Goal: Check status

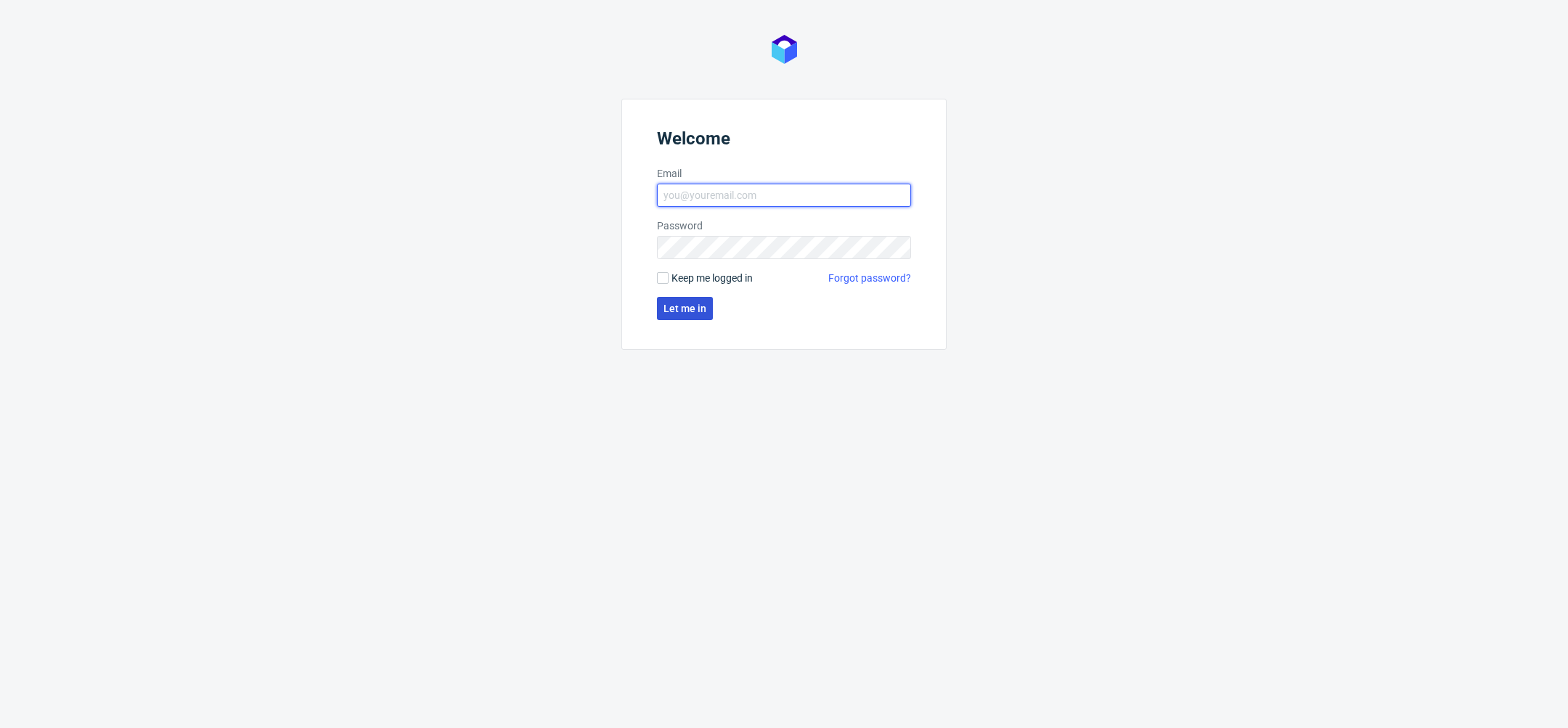
type input "[PERSON_NAME][EMAIL_ADDRESS][DOMAIN_NAME]"
click at [686, 315] on button "Let me in" at bounding box center [685, 308] width 56 height 24
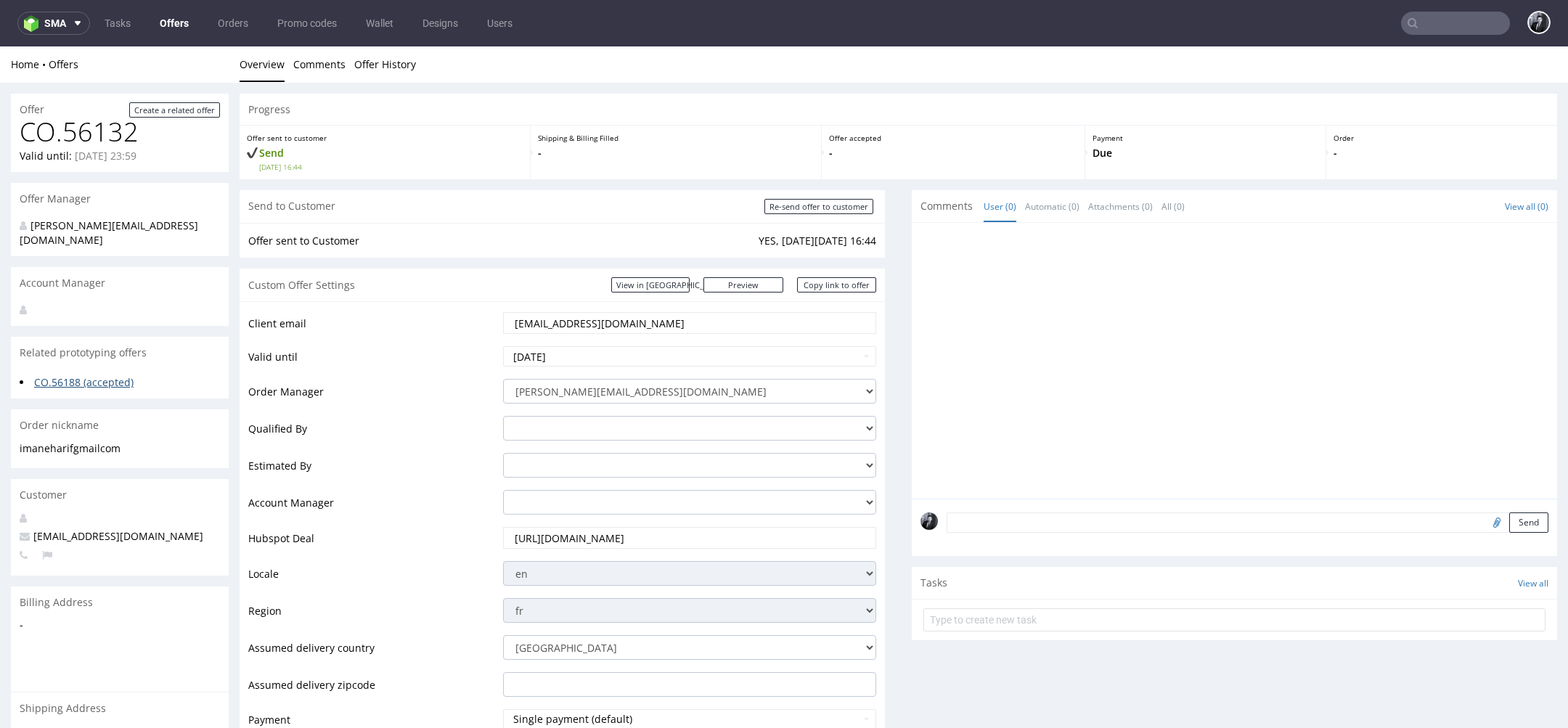
click at [115, 375] on link "CO.56188 (accepted)" at bounding box center [83, 382] width 99 height 14
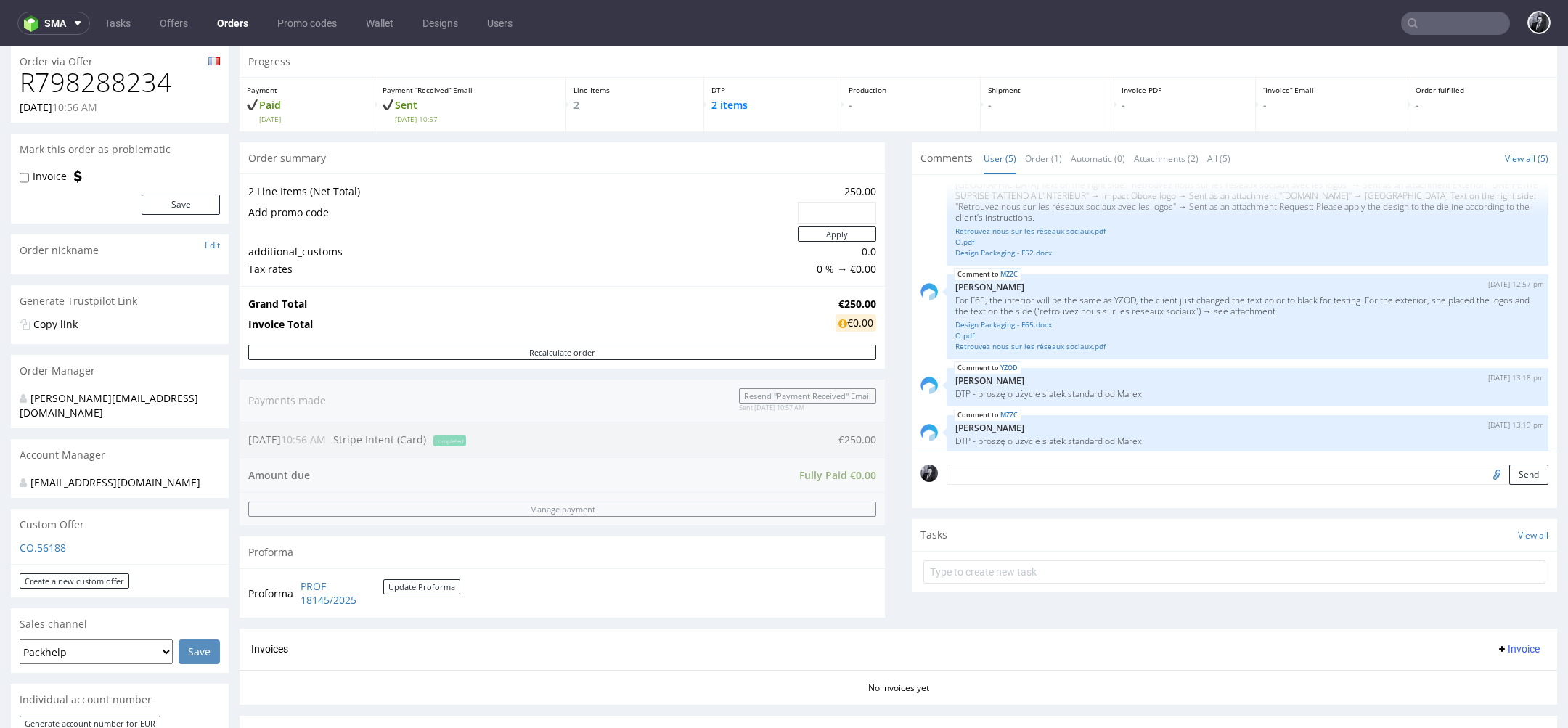
scroll to position [114, 0]
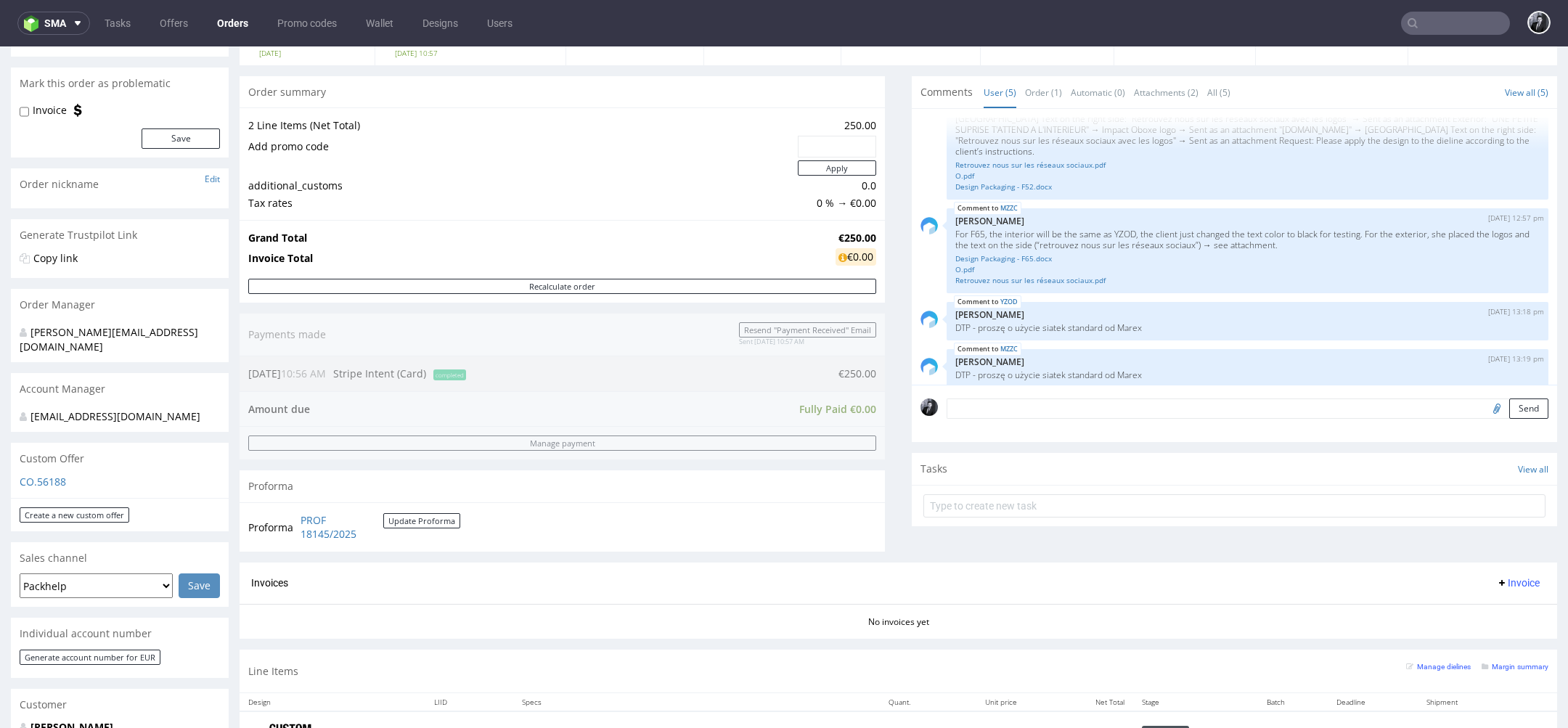
click at [1024, 402] on textarea at bounding box center [1247, 409] width 602 height 21
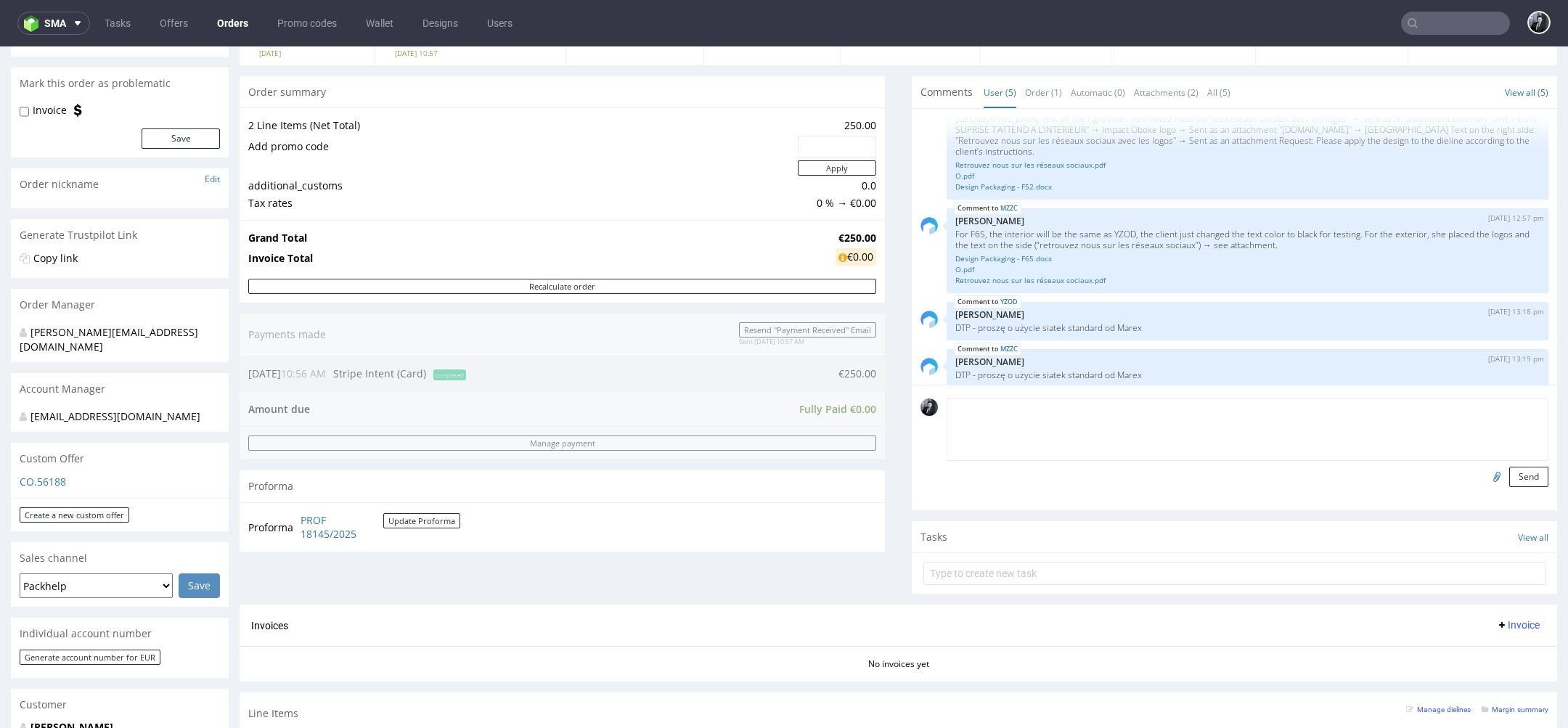
click at [912, 374] on div "[DATE] 16:09 pm [PERSON_NAME] Handover od [PERSON_NAME]: Klient zamówił 2 sampl…" at bounding box center [1234, 247] width 645 height 276
click at [885, 402] on div "Progress Payment Paid [DATE] Payment “Received” Email Sent [DATE] 10:57 Line It…" at bounding box center [898, 417] width 1318 height 877
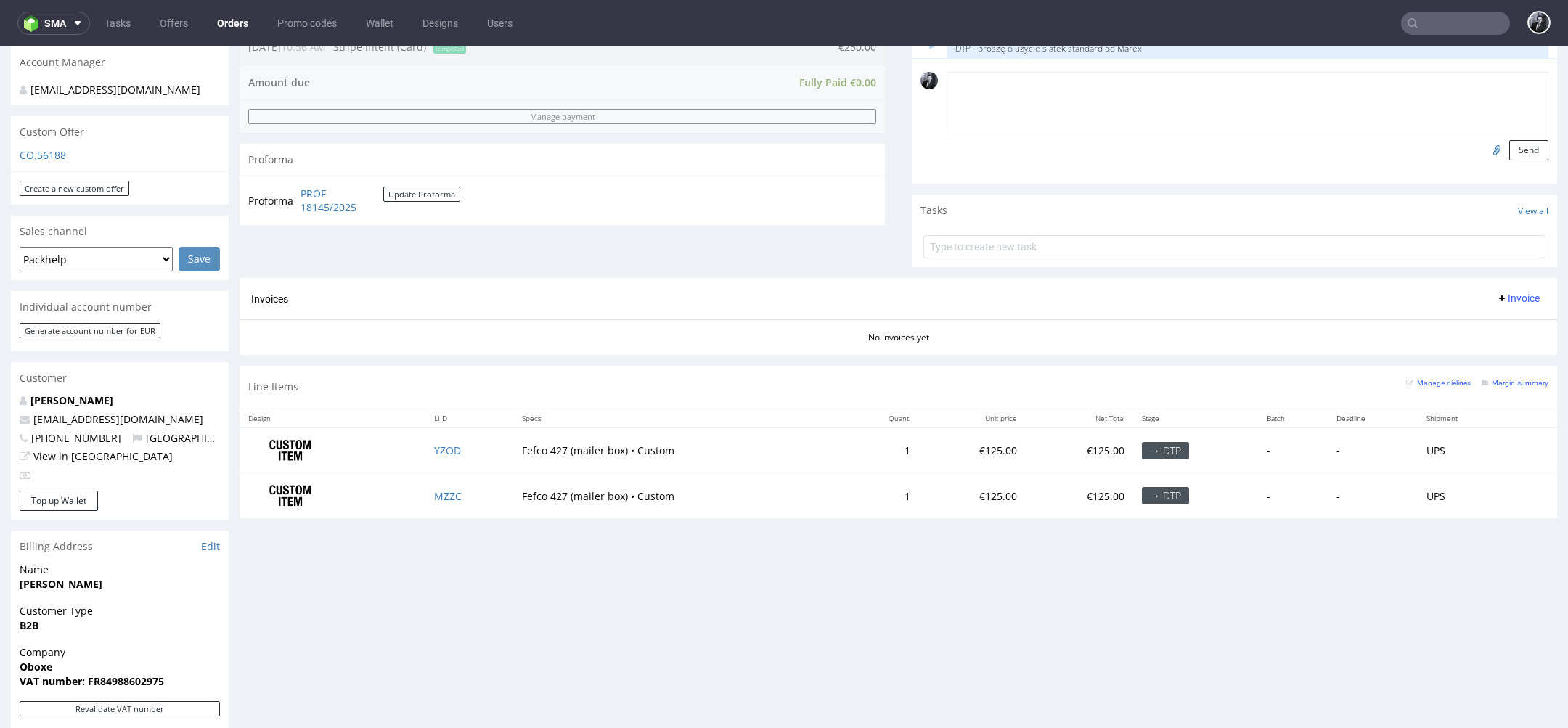
scroll to position [682, 0]
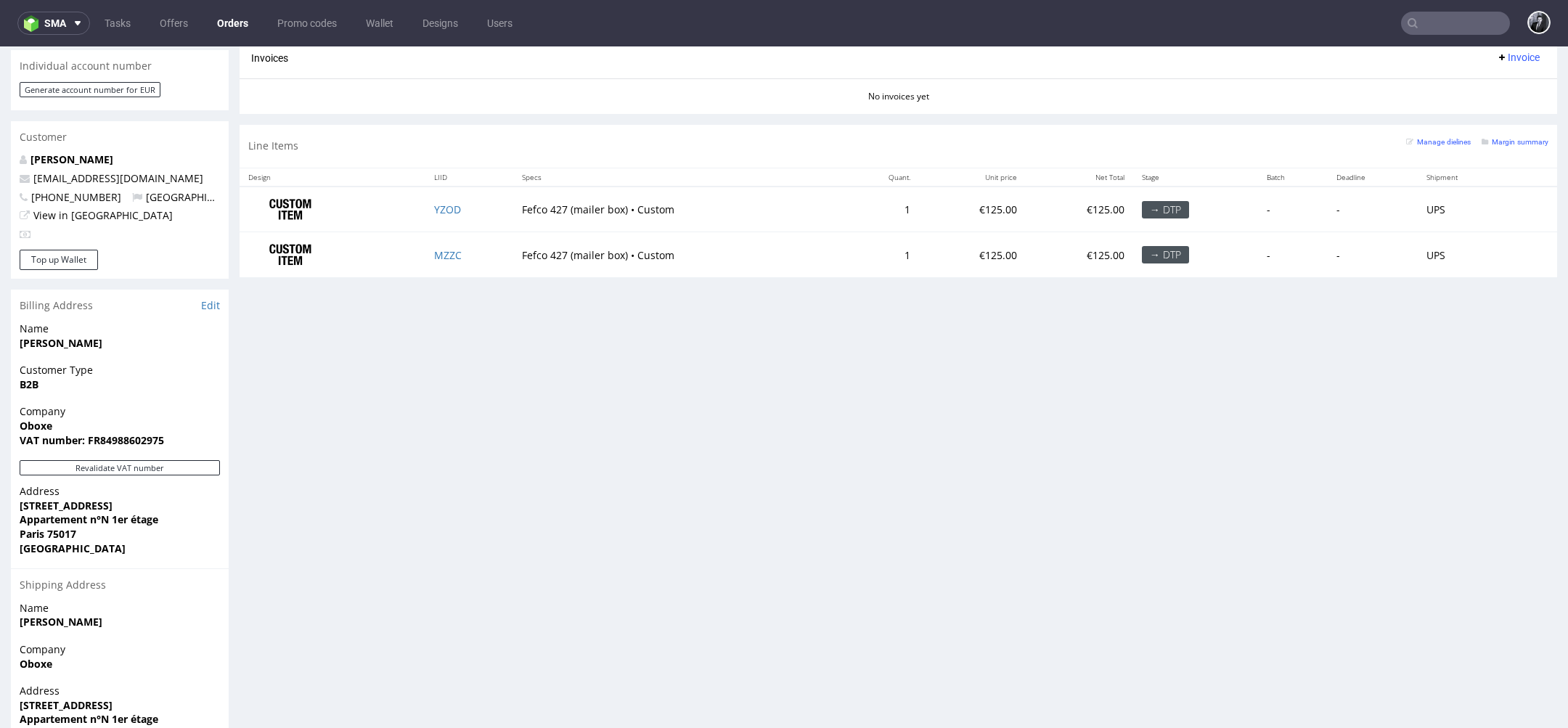
click at [1152, 205] on div "→ DTP" at bounding box center [1165, 210] width 47 height 18
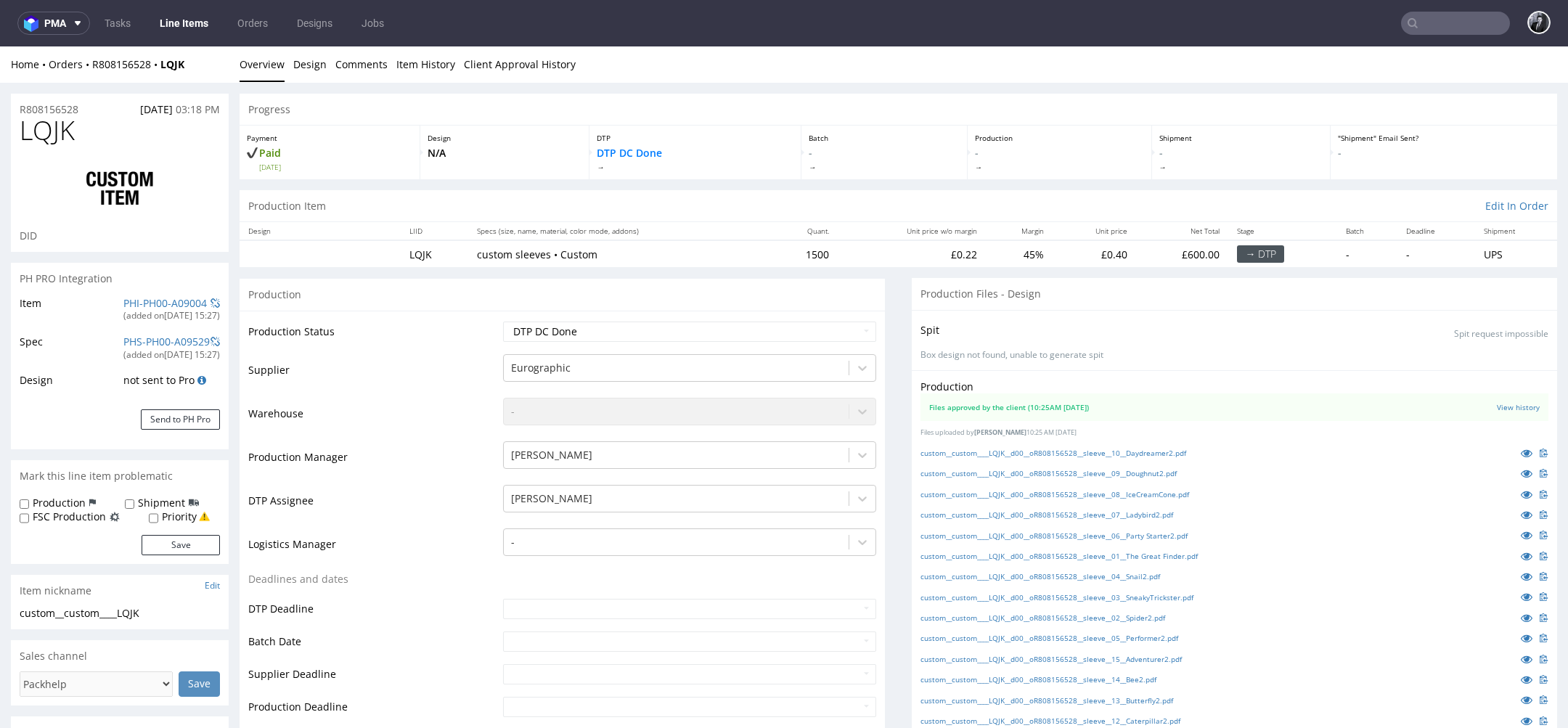
scroll to position [109, 0]
